Goal: Information Seeking & Learning: Find specific page/section

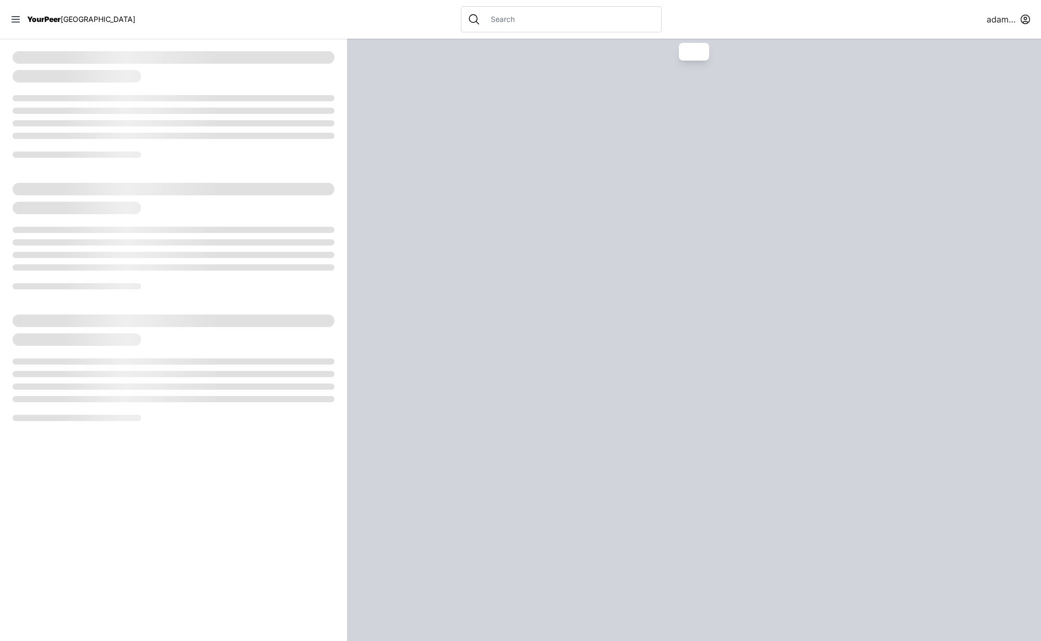
select select "recentlyUpdated"
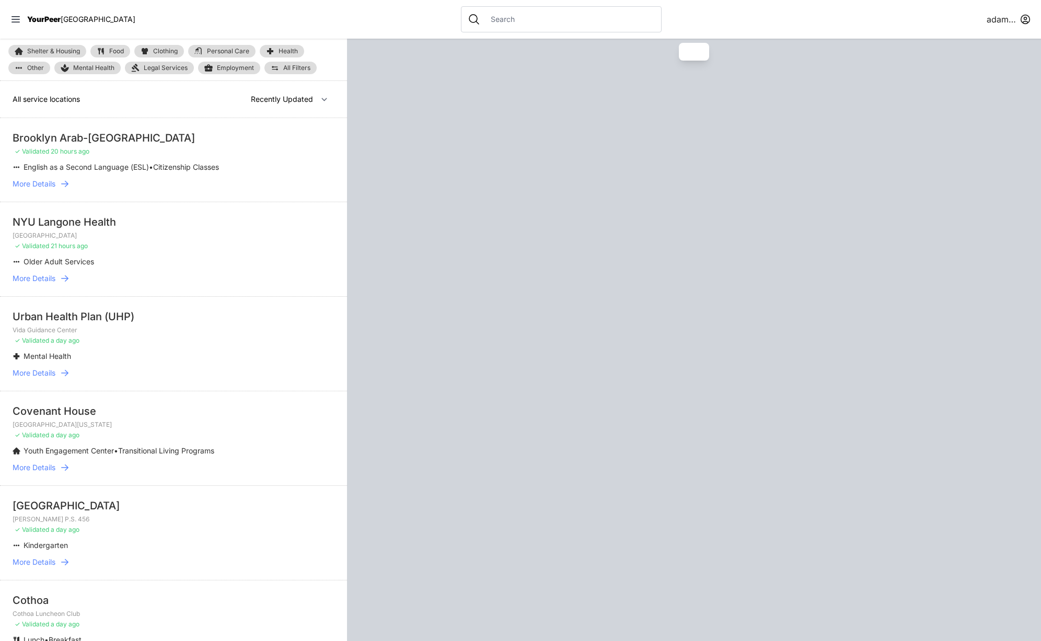
click at [468, 9] on div at bounding box center [561, 19] width 201 height 26
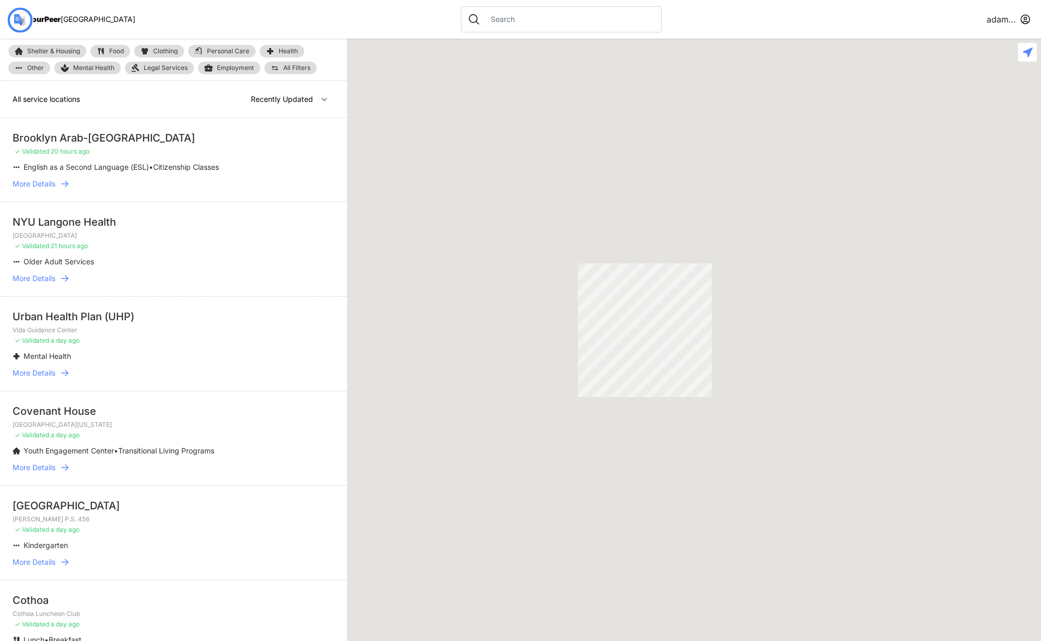
click at [485, 17] on input "text" at bounding box center [570, 19] width 170 height 10
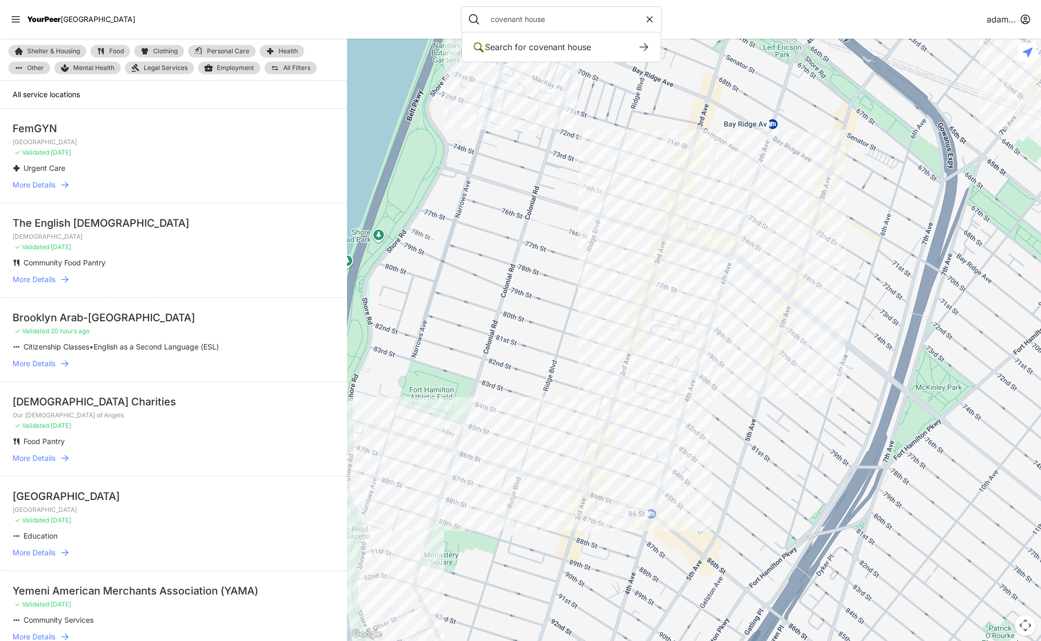
type input "covenant house"
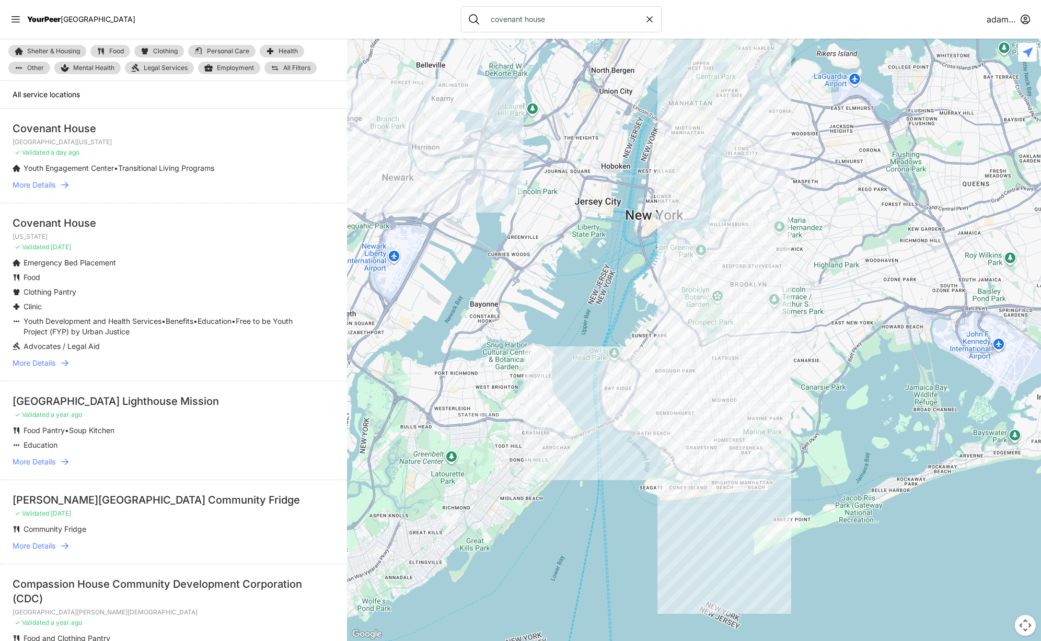
click at [68, 364] on icon at bounding box center [65, 363] width 10 height 10
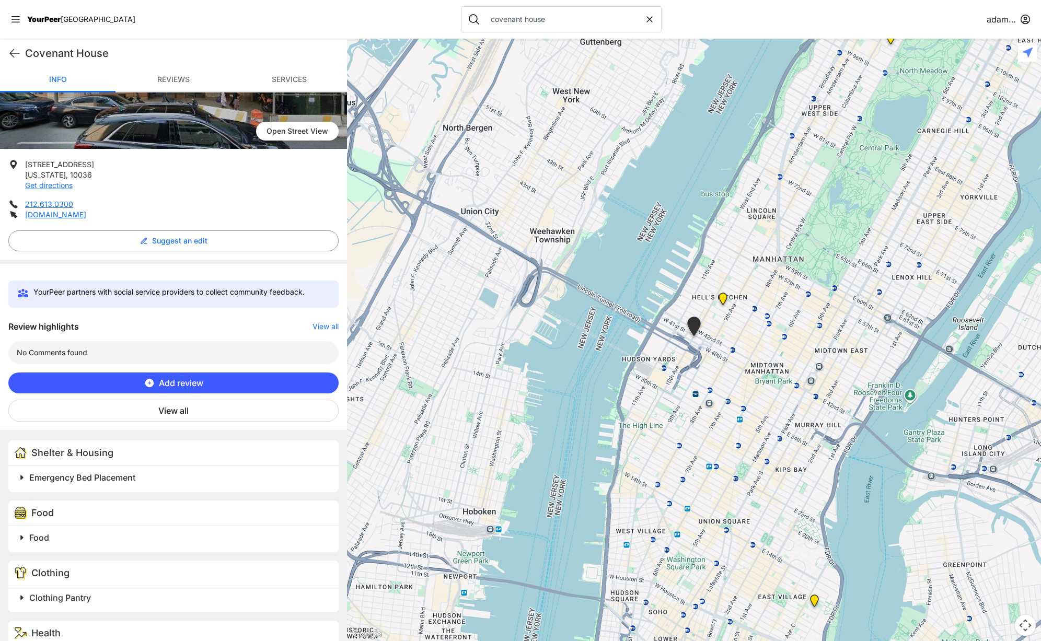
scroll to position [146, 0]
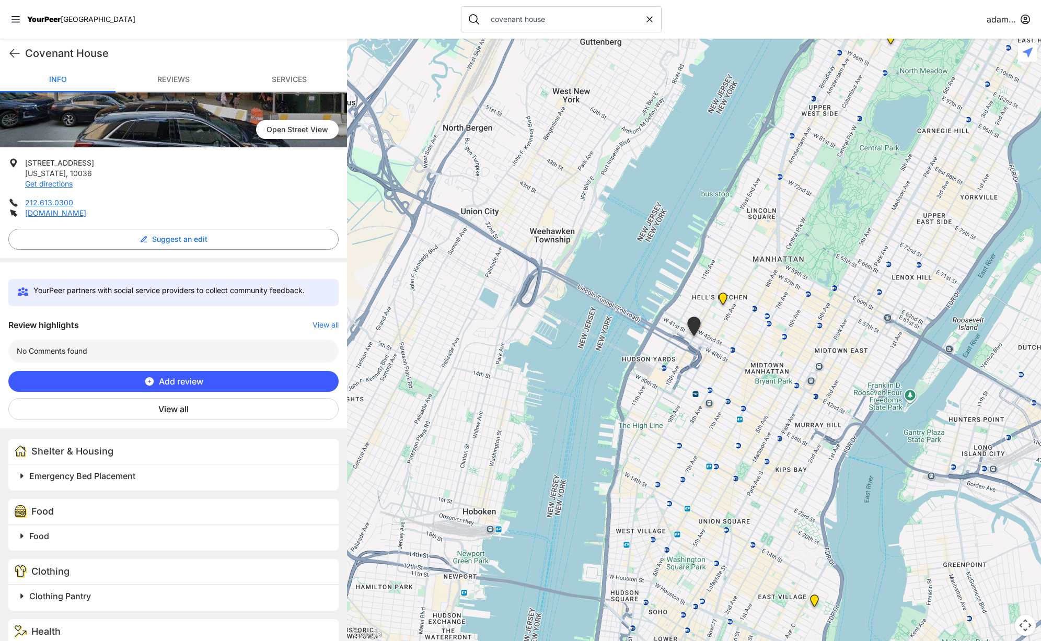
click at [193, 407] on button "View all" at bounding box center [173, 409] width 330 height 22
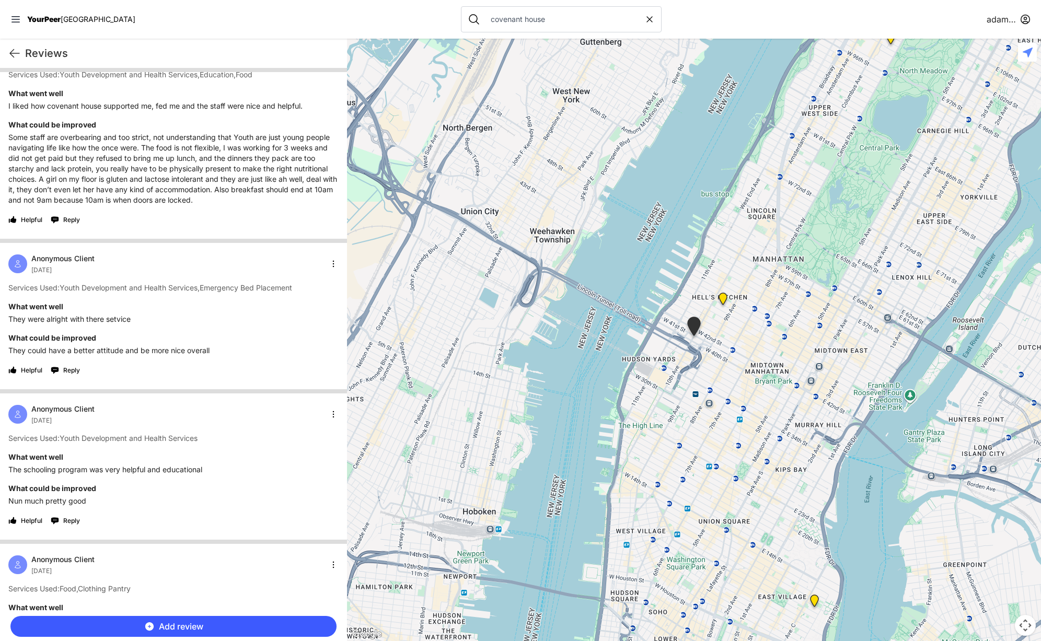
scroll to position [2919, 0]
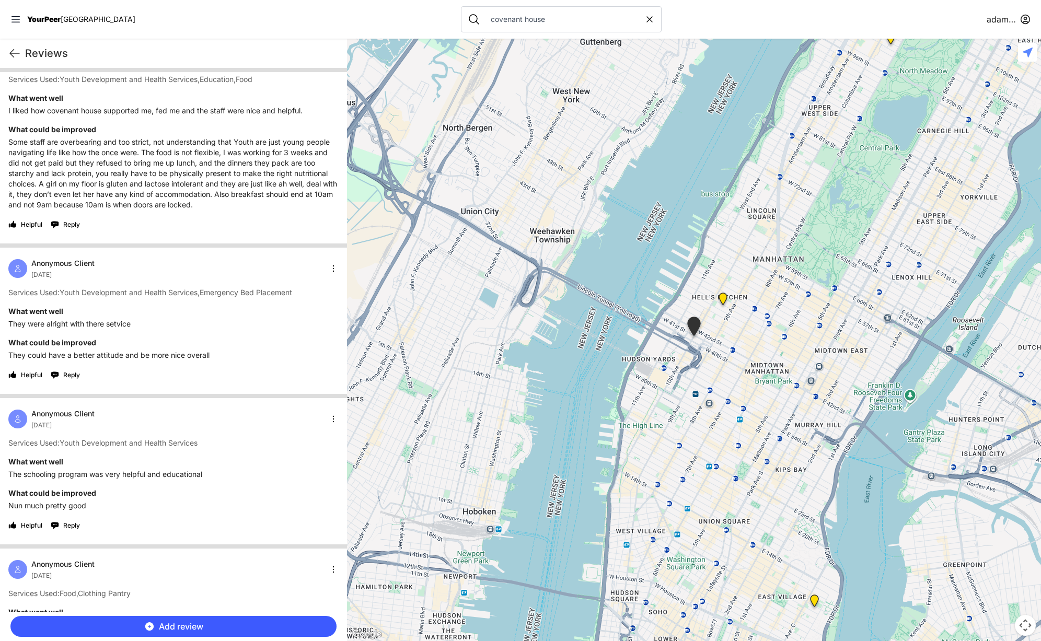
click at [205, 383] on div "Helpful Reply" at bounding box center [173, 375] width 330 height 17
click at [330, 275] on html "View map Close panel YourPeer [GEOGRAPHIC_DATA] Quick Exit Single Adult Familie…" at bounding box center [520, 320] width 1041 height 641
click at [297, 346] on div "Exclude" at bounding box center [300, 347] width 62 height 17
click at [17, 51] on icon at bounding box center [14, 53] width 13 height 13
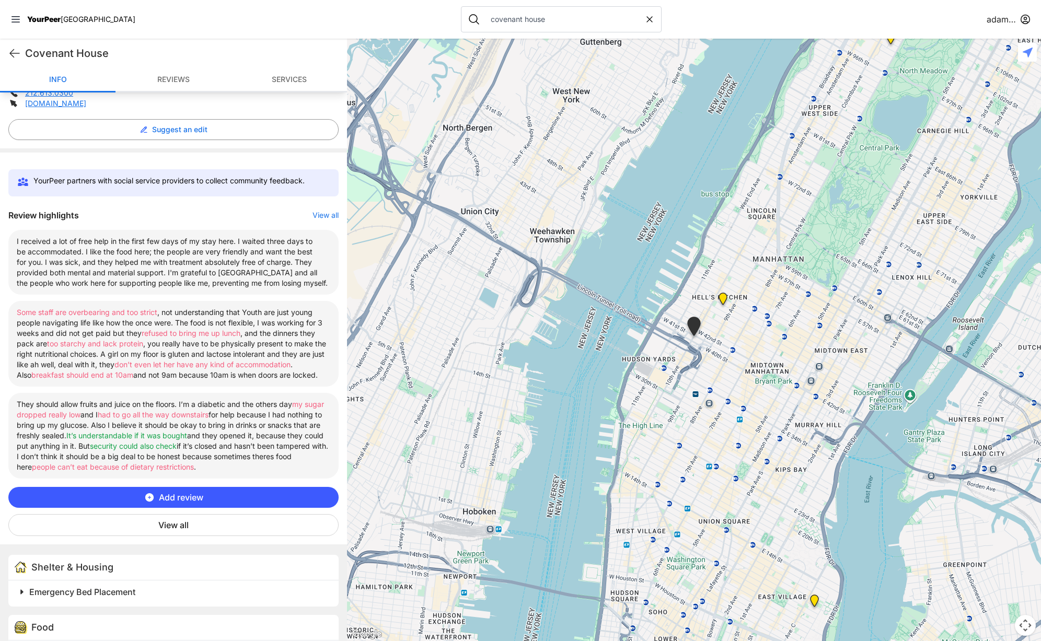
scroll to position [257, 0]
click at [176, 525] on font "View all" at bounding box center [173, 524] width 30 height 10
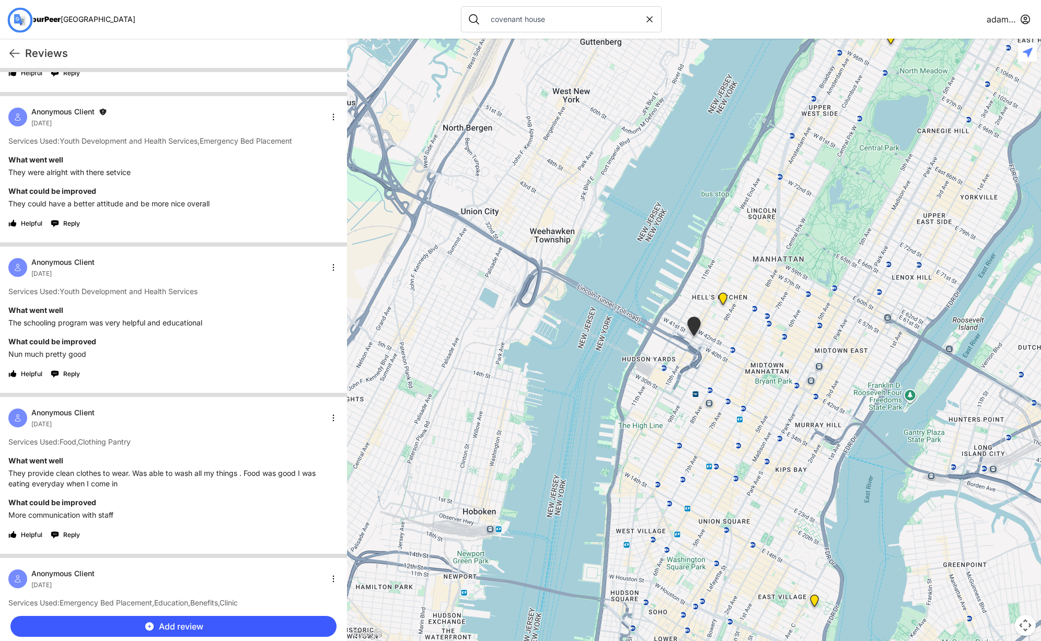
scroll to position [3066, 0]
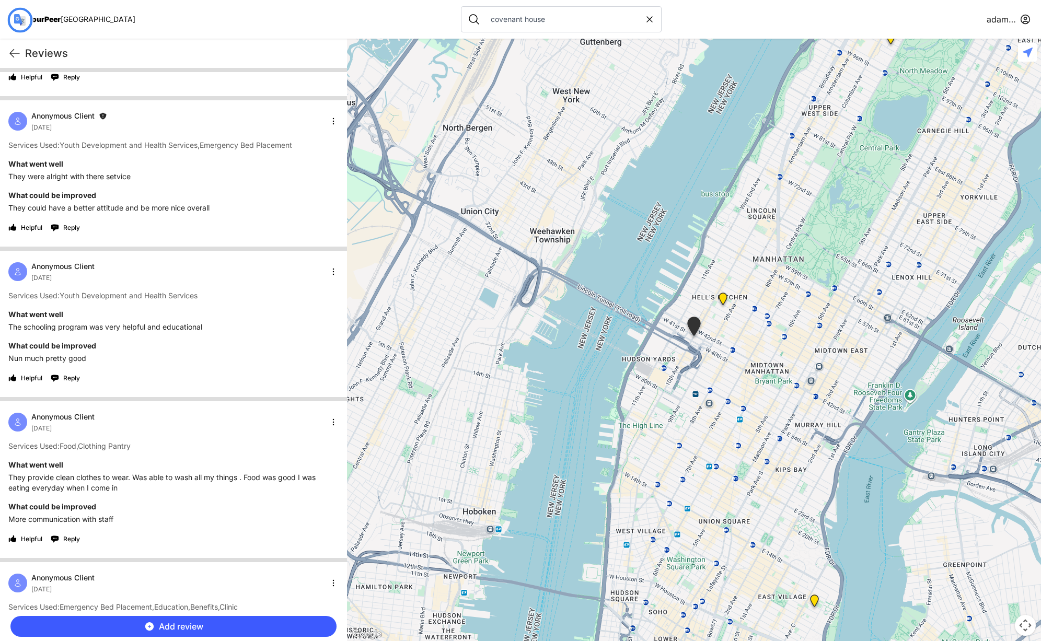
click at [331, 131] on html "View map Close panel YourPeer [GEOGRAPHIC_DATA] Quick Exit Single Adult Familie…" at bounding box center [520, 320] width 1041 height 641
click at [304, 195] on div "Include" at bounding box center [300, 200] width 62 height 17
click at [11, 51] on icon at bounding box center [14, 53] width 13 height 13
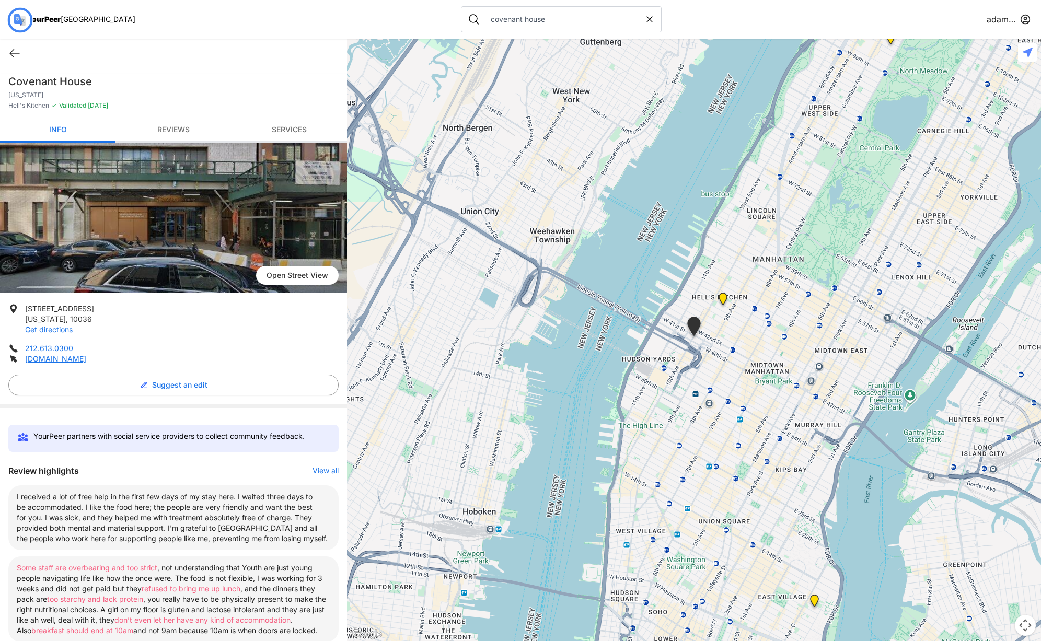
click at [176, 128] on font "Reviews" at bounding box center [173, 129] width 32 height 9
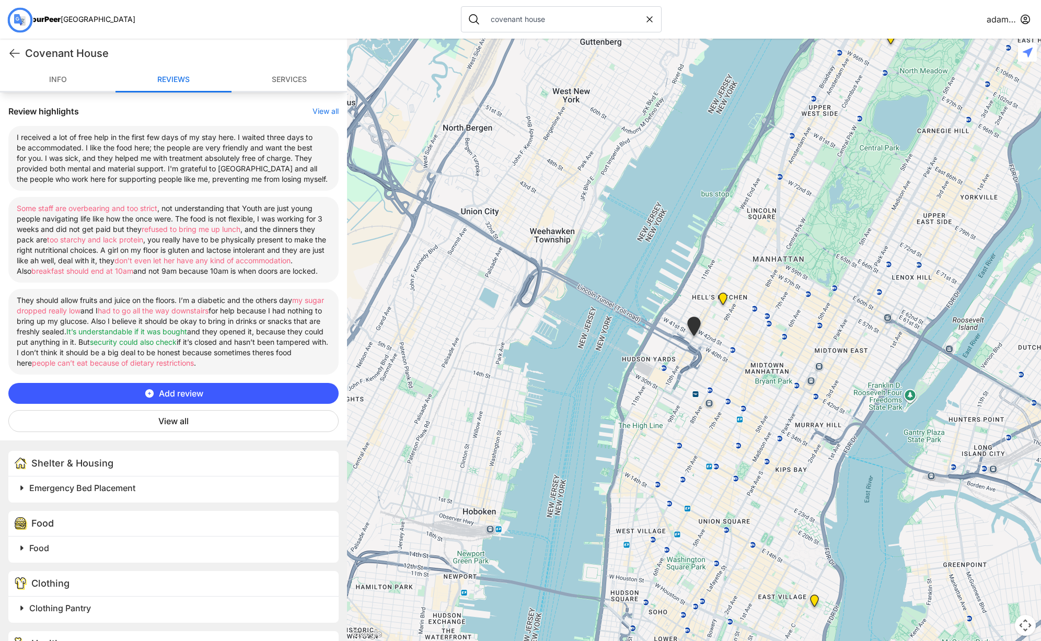
scroll to position [365, 0]
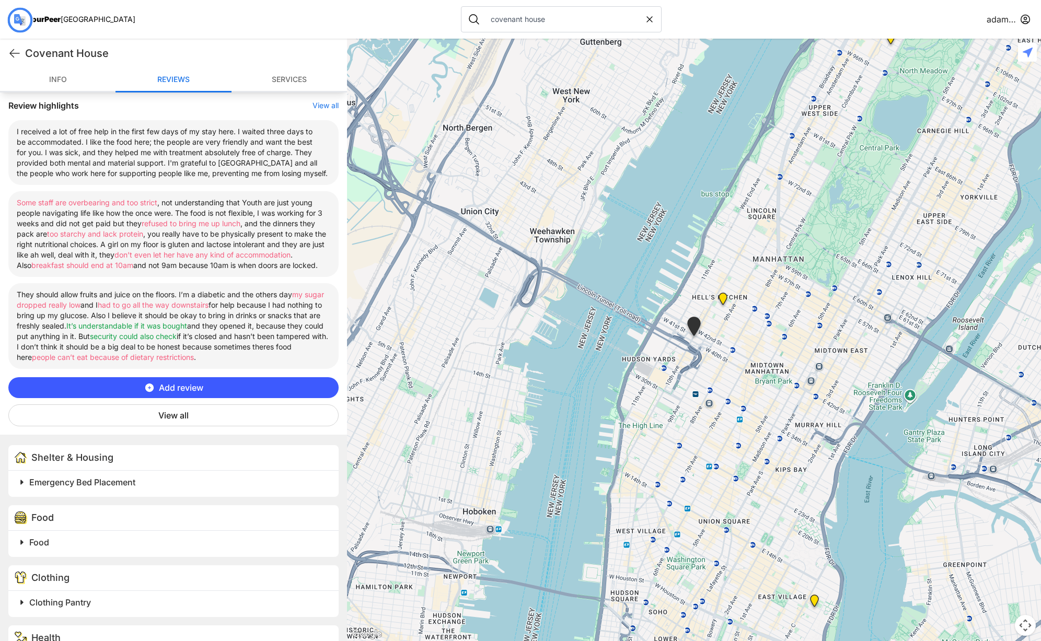
click at [245, 156] on font "I received a lot of free help in the first few days of my stay here. I waited t…" at bounding box center [172, 152] width 311 height 51
drag, startPoint x: 316, startPoint y: 176, endPoint x: 188, endPoint y: 162, distance: 129.4
click at [188, 162] on font "I received a lot of free help in the first few days of my stay here. I waited t…" at bounding box center [172, 152] width 311 height 51
copy font "I'm grateful to America and all the people who work here for supporting people …"
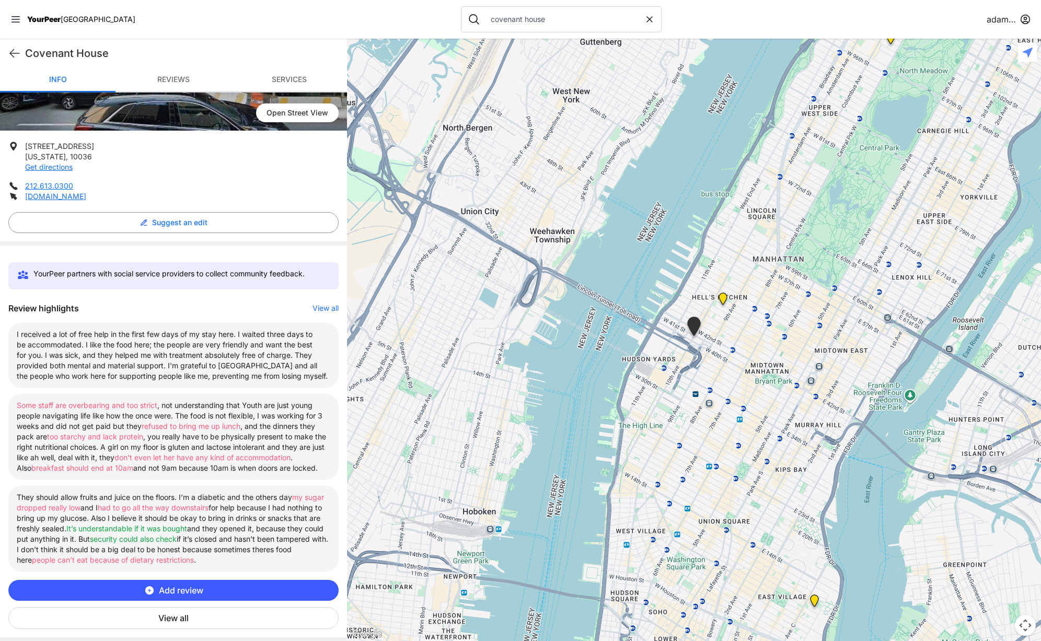
scroll to position [168, 0]
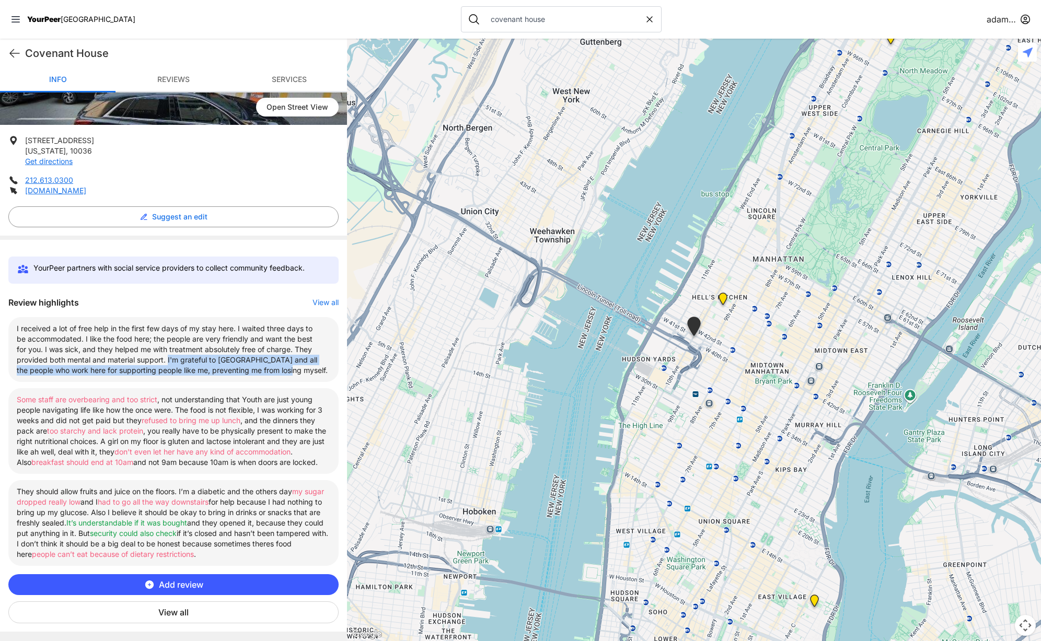
drag, startPoint x: 187, startPoint y: 359, endPoint x: 318, endPoint y: 368, distance: 131.0
click at [318, 368] on li "I received a lot of free help in the first few days of my stay here. I waited t…" at bounding box center [173, 349] width 330 height 65
copy font "I'm grateful to America and all the people who work here for supporting people …"
